Goal: Check status: Check status

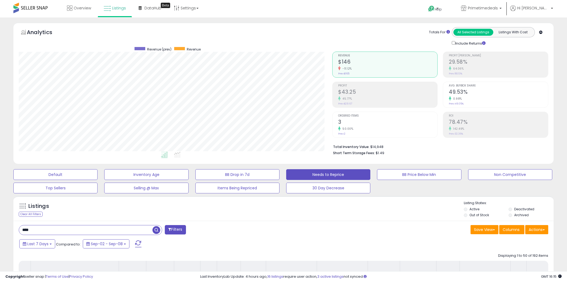
select select "**"
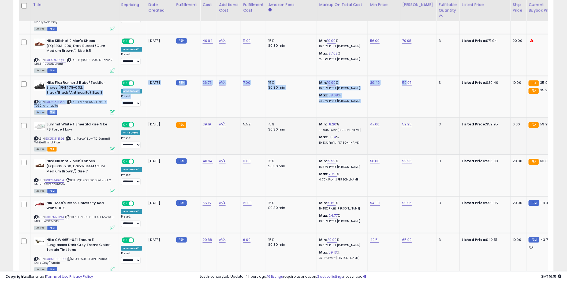
scroll to position [110, 314]
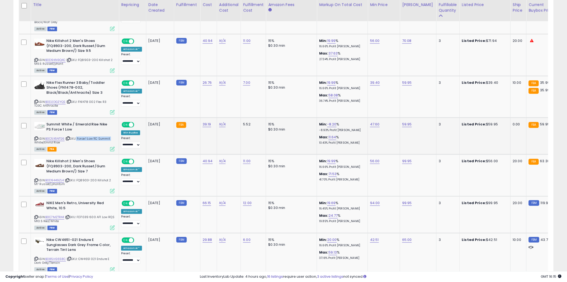
drag, startPoint x: 116, startPoint y: 135, endPoint x: 78, endPoint y: 138, distance: 38.4
click at [78, 138] on td "Summit White / Emerald Rise Nike PS Force 1 Low ASIN: B0C5X5NTS6 | SKU: Force 1…" at bounding box center [75, 135] width 88 height 37
click at [54, 136] on link "B0C5X5NTS6" at bounding box center [54, 138] width 19 height 5
drag, startPoint x: 105, startPoint y: 172, endPoint x: 64, endPoint y: 170, distance: 41.1
click at [65, 170] on b "Nike Killshot 2 Men's Shoes (FQ8903-200, Dark Russet/Gum Medium Brown/) Size 7" at bounding box center [78, 166] width 65 height 16
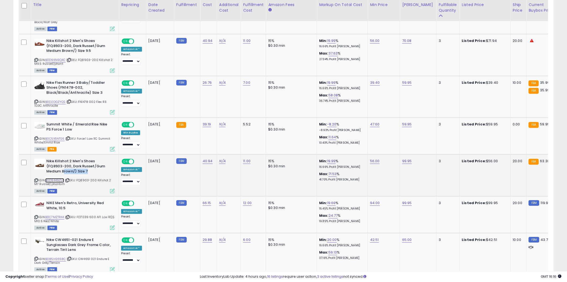
click at [54, 178] on link "B0D9449ZL4" at bounding box center [54, 180] width 19 height 5
click at [35, 179] on icon at bounding box center [35, 180] width 3 height 3
drag, startPoint x: 105, startPoint y: 167, endPoint x: 72, endPoint y: 163, distance: 33.2
click at [72, 163] on b "Nike Killshot 2 Men's Shoes (FQ8903-200, Dark Russet/Gum Medium Brown/) Size 7" at bounding box center [78, 166] width 65 height 16
